Goal: Task Accomplishment & Management: Use online tool/utility

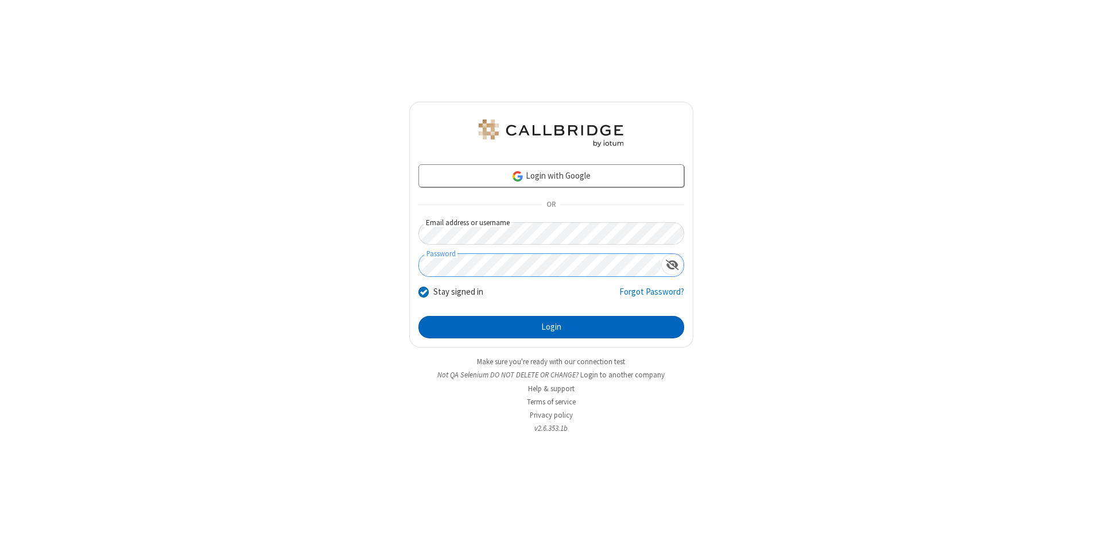
click at [551, 327] on button "Login" at bounding box center [552, 327] width 266 height 23
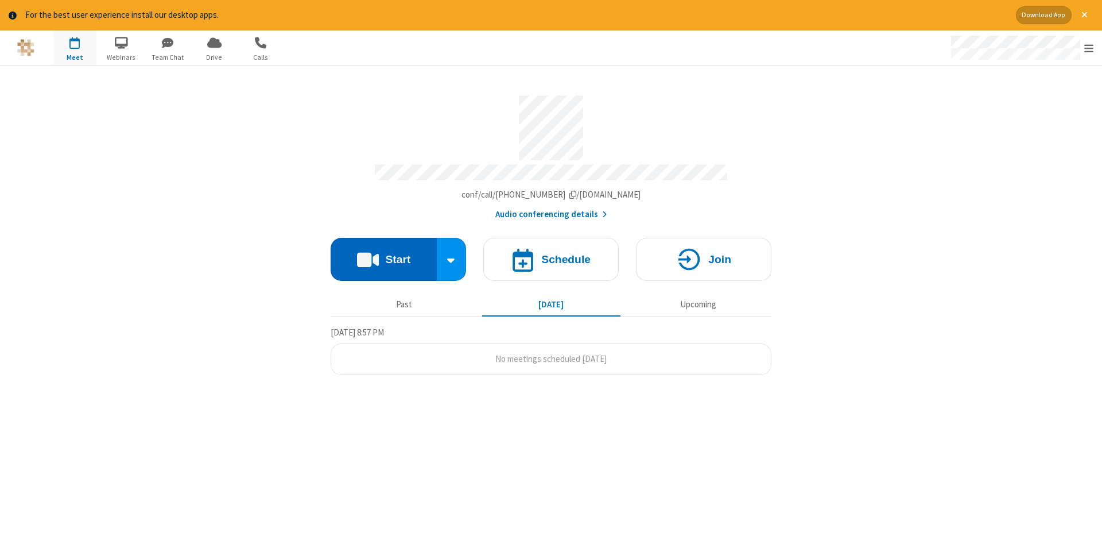
click at [384, 255] on button "Start" at bounding box center [384, 259] width 106 height 43
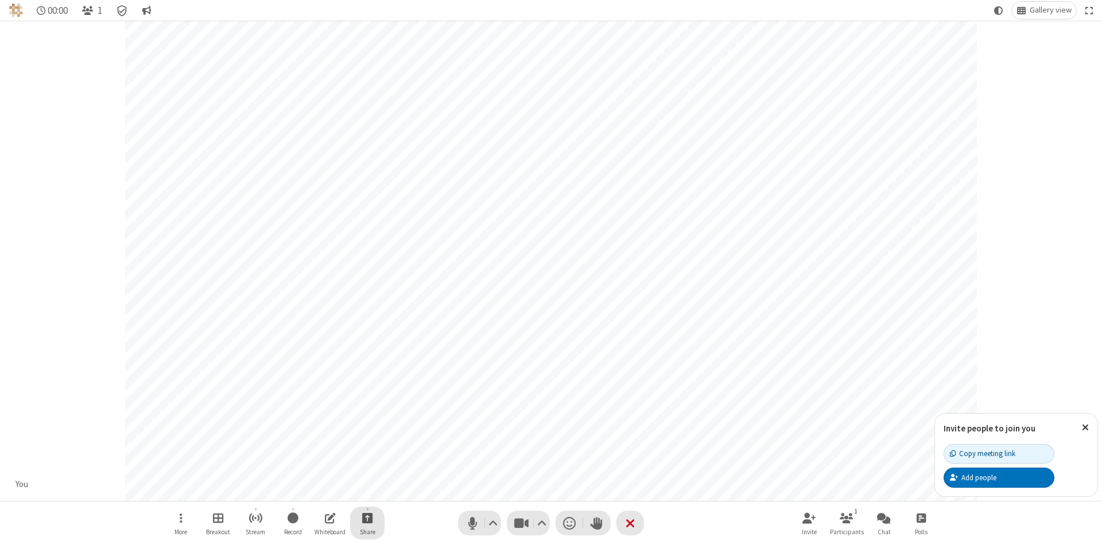
click at [367, 517] on span "Start sharing" at bounding box center [367, 517] width 11 height 14
click at [321, 490] on span "Share my screen" at bounding box center [321, 491] width 13 height 10
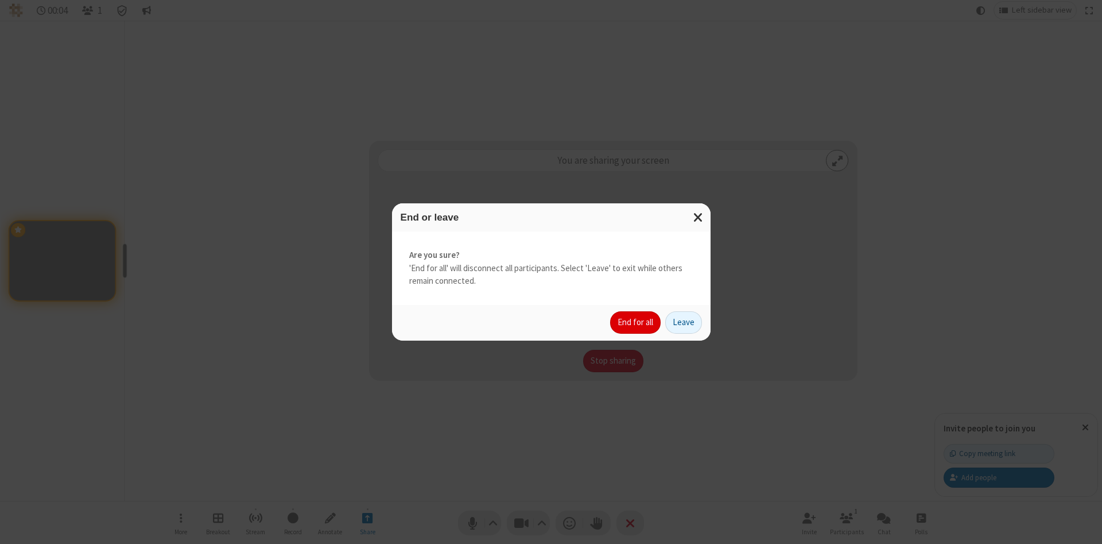
click at [636, 322] on button "End for all" at bounding box center [635, 322] width 51 height 23
